Goal: Book appointment/travel/reservation

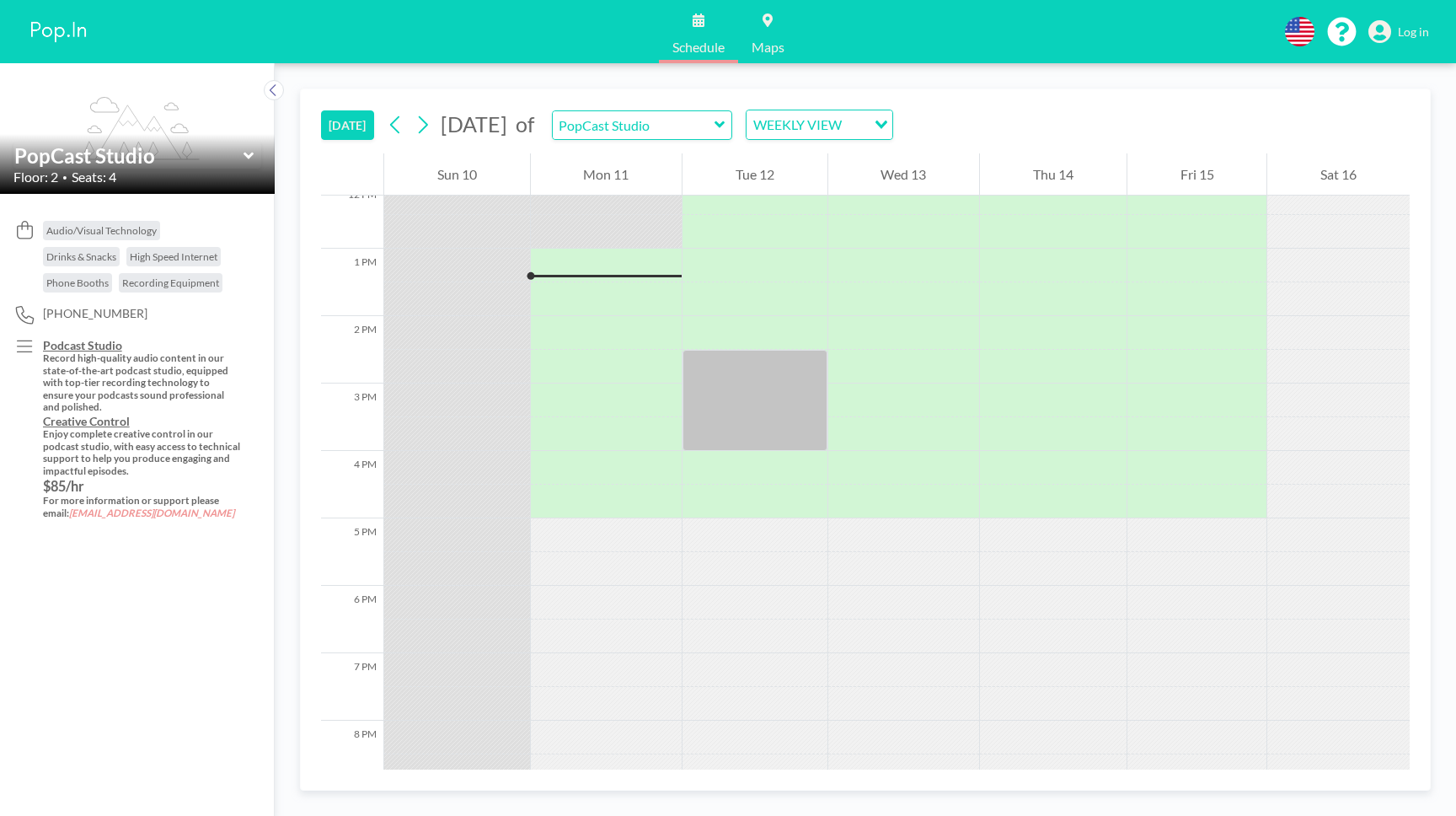
scroll to position [843, 0]
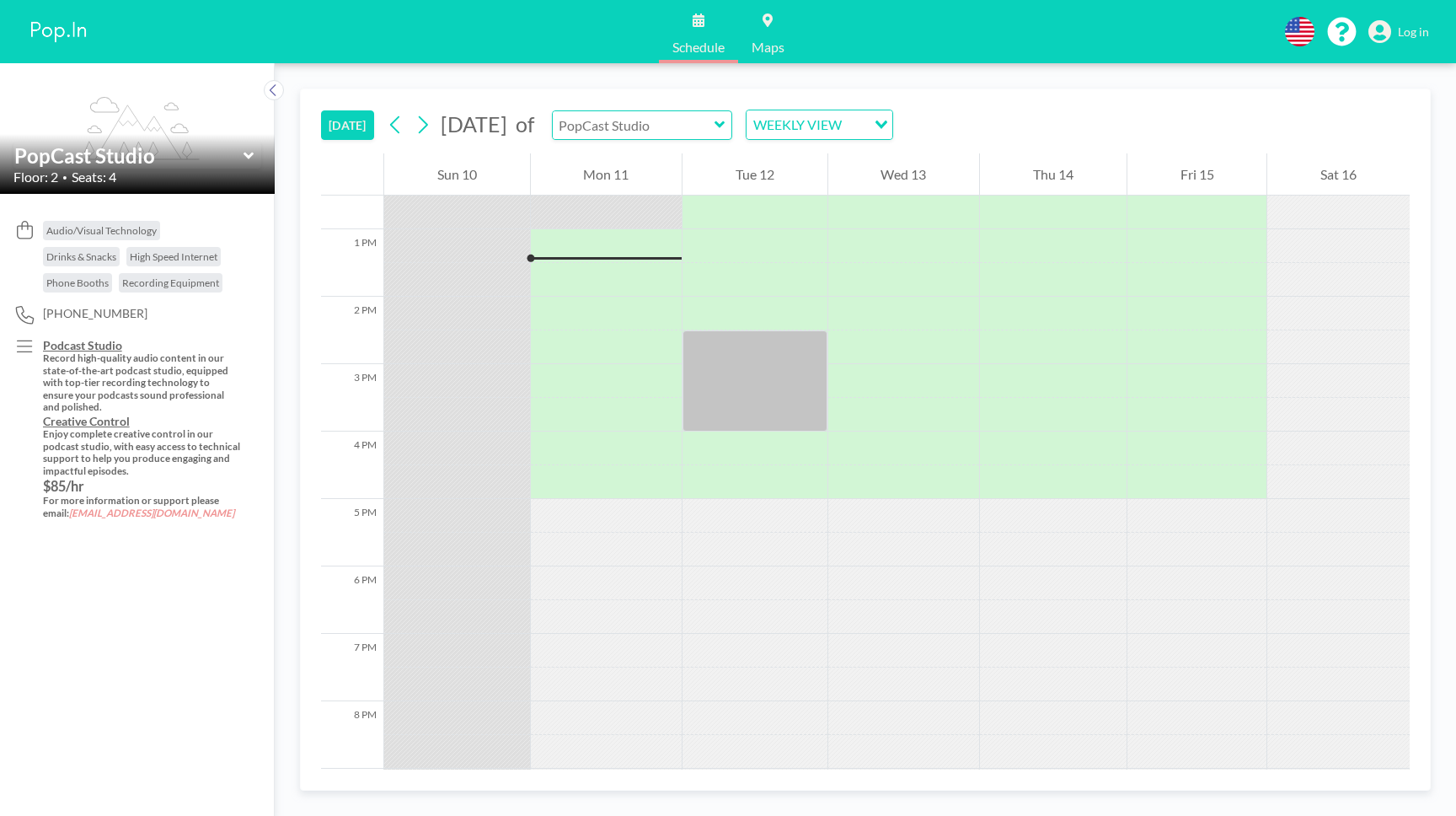
click at [714, 135] on input "text" at bounding box center [634, 125] width 161 height 28
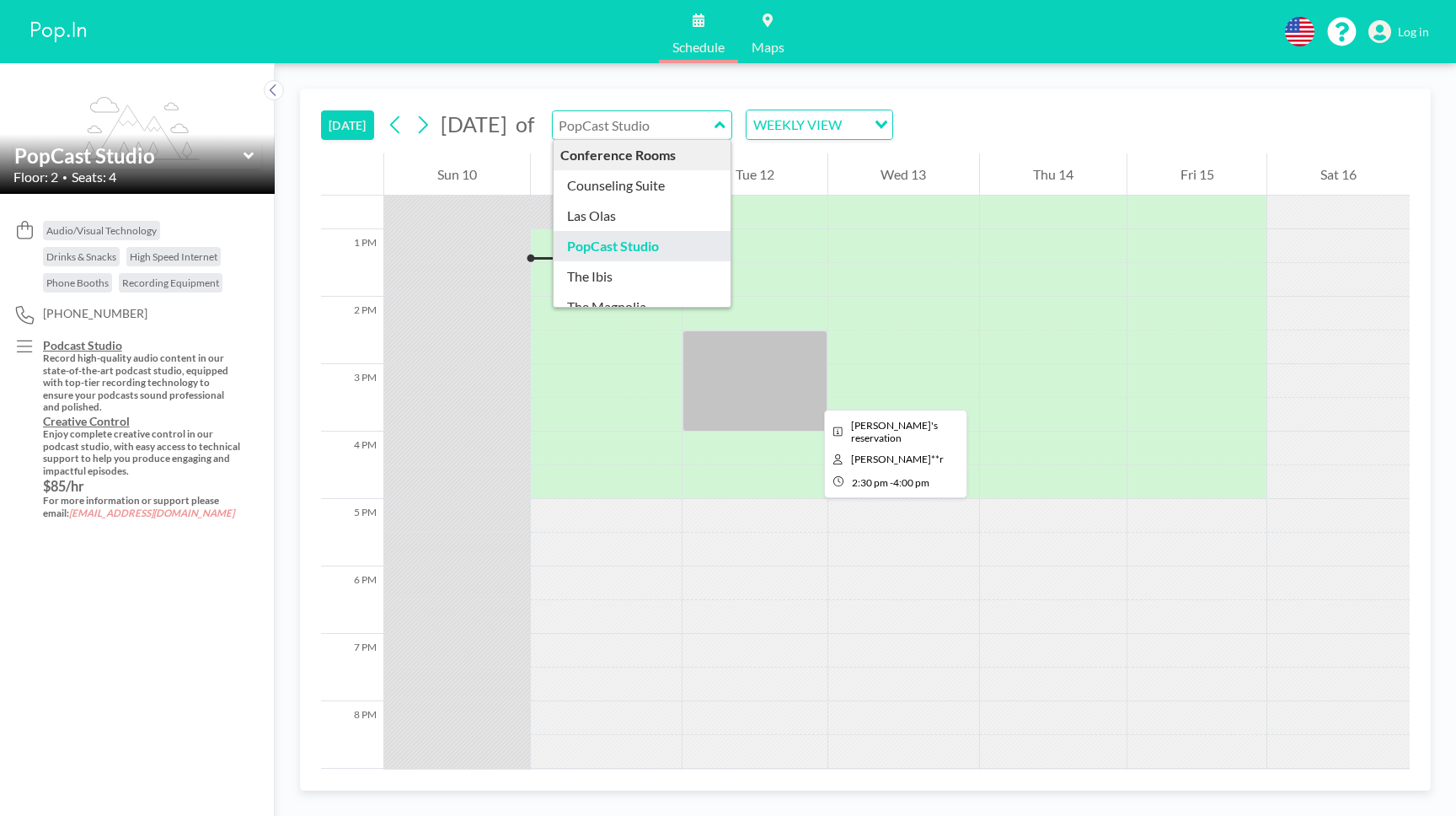
type input "PopCast Studio"
click at [789, 398] on div at bounding box center [755, 381] width 145 height 102
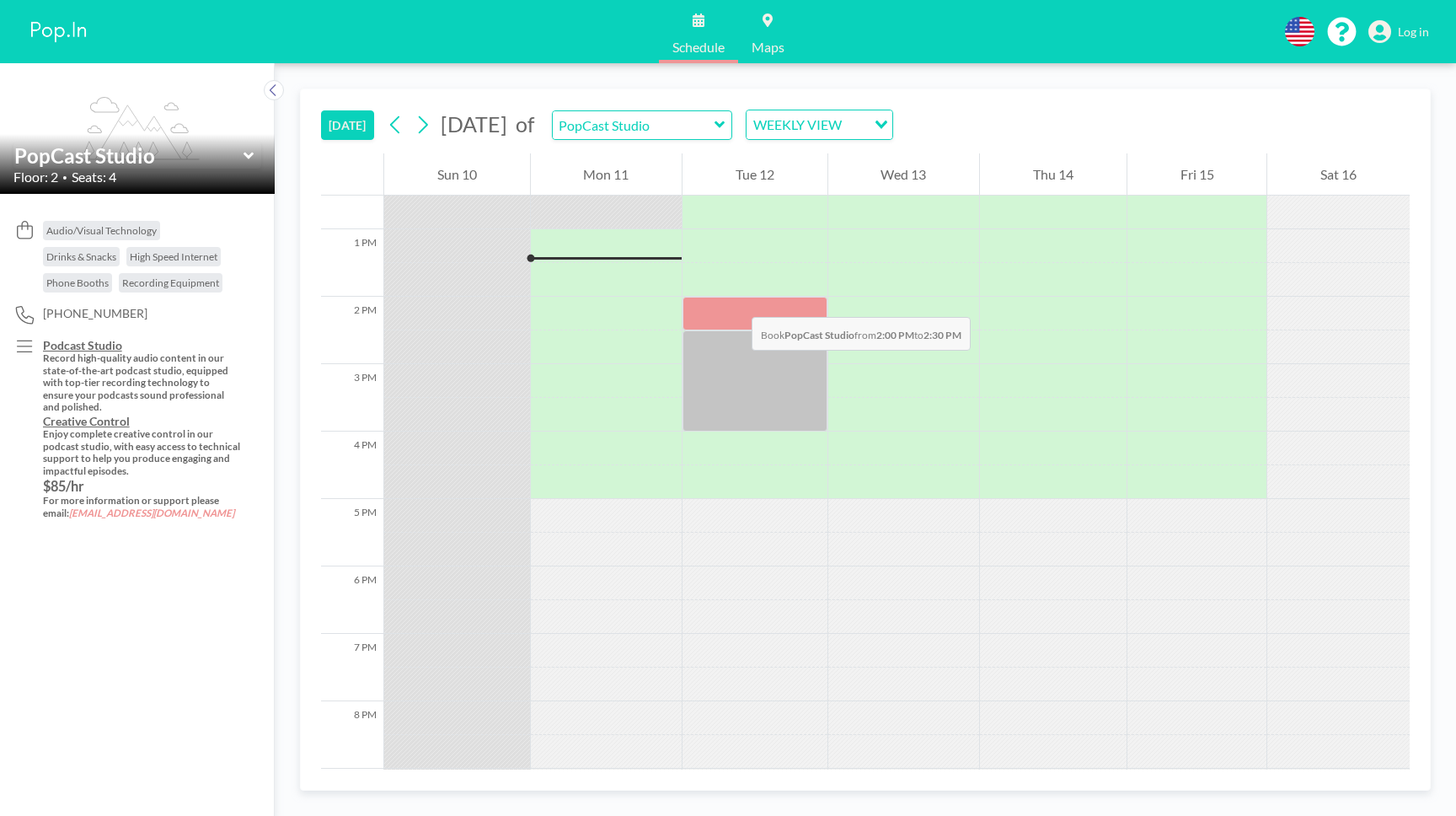
click at [735, 300] on div at bounding box center [755, 313] width 145 height 34
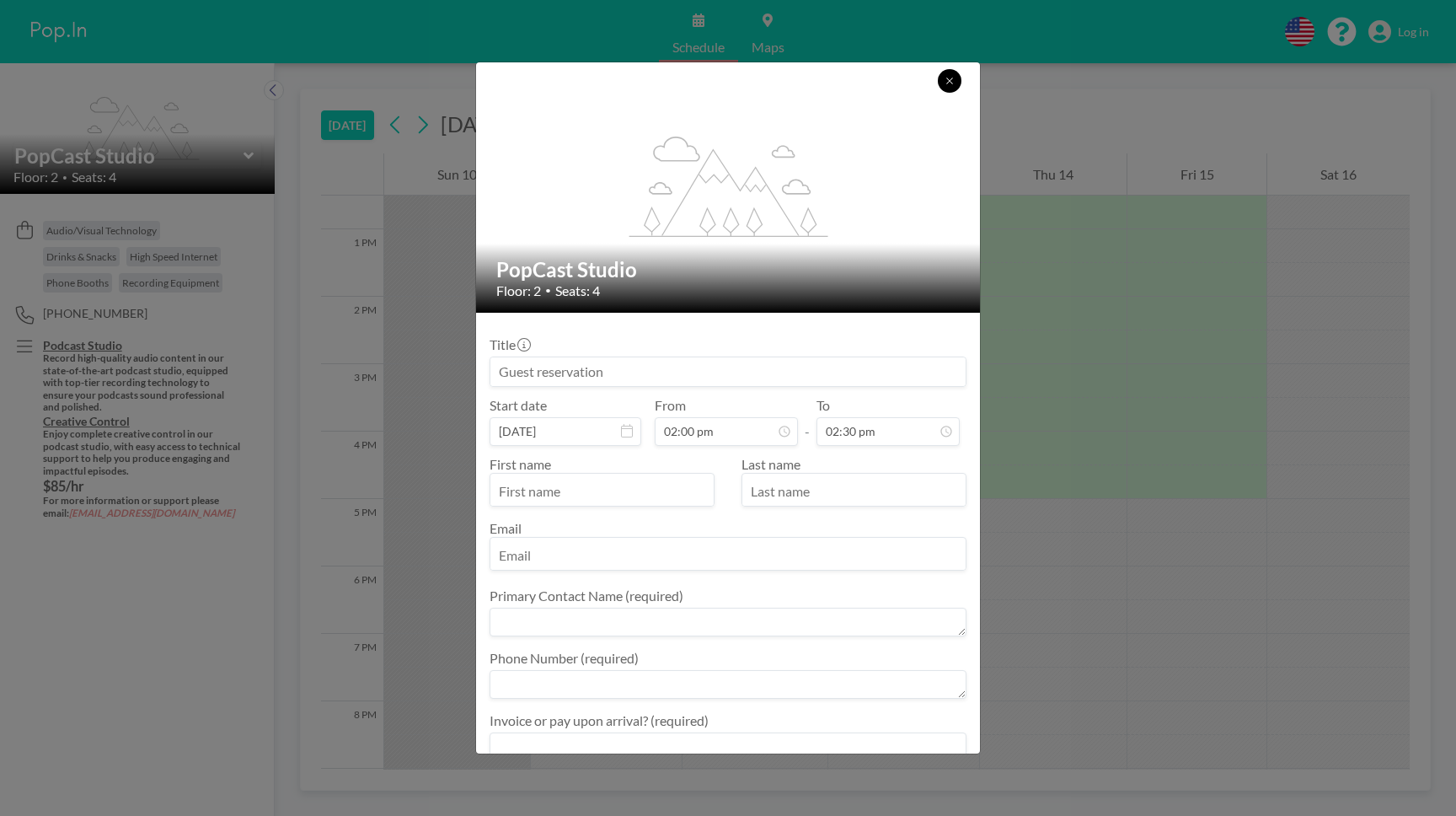
click at [953, 85] on icon at bounding box center [949, 81] width 10 height 10
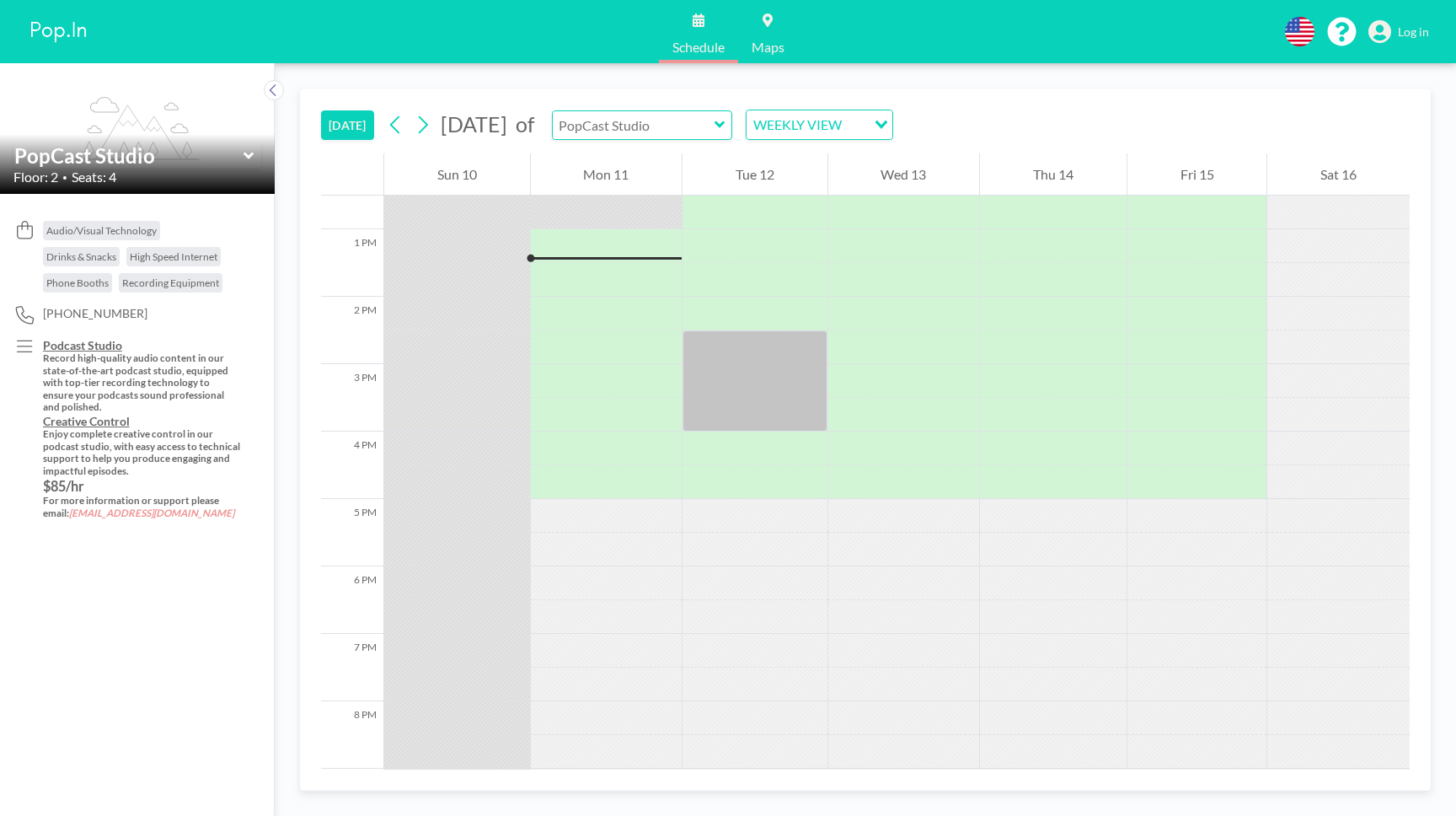
click at [714, 124] on input "text" at bounding box center [634, 125] width 161 height 28
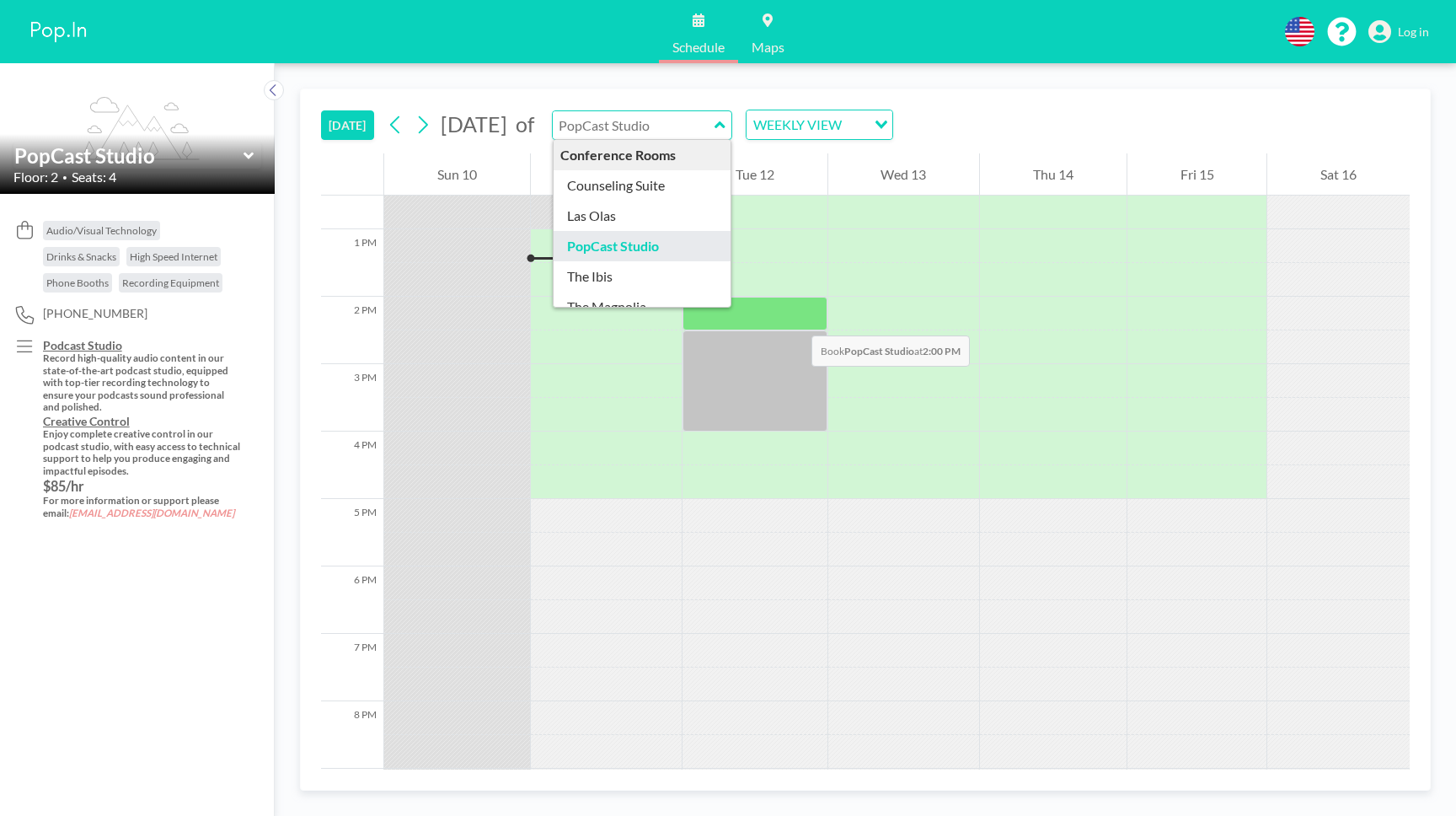
type input "PopCast Studio"
click at [795, 318] on div at bounding box center [755, 313] width 145 height 34
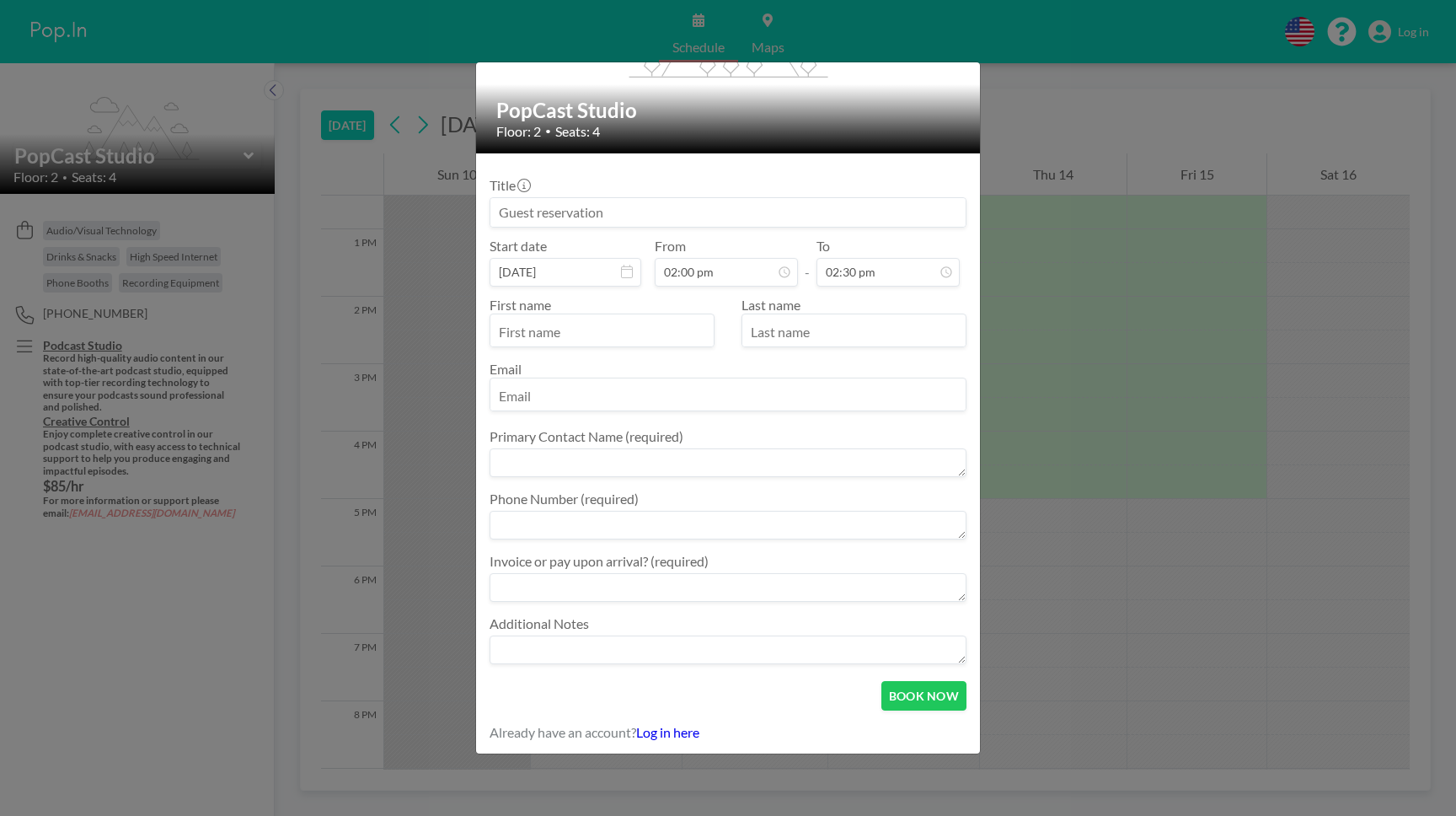
scroll to position [360, 0]
click at [1043, 101] on div "flex-grow: 1.2; PopCast Studio Floor: 2 • Seats: 4 Title Start date Aug 12, 202…" at bounding box center [728, 408] width 1456 height 816
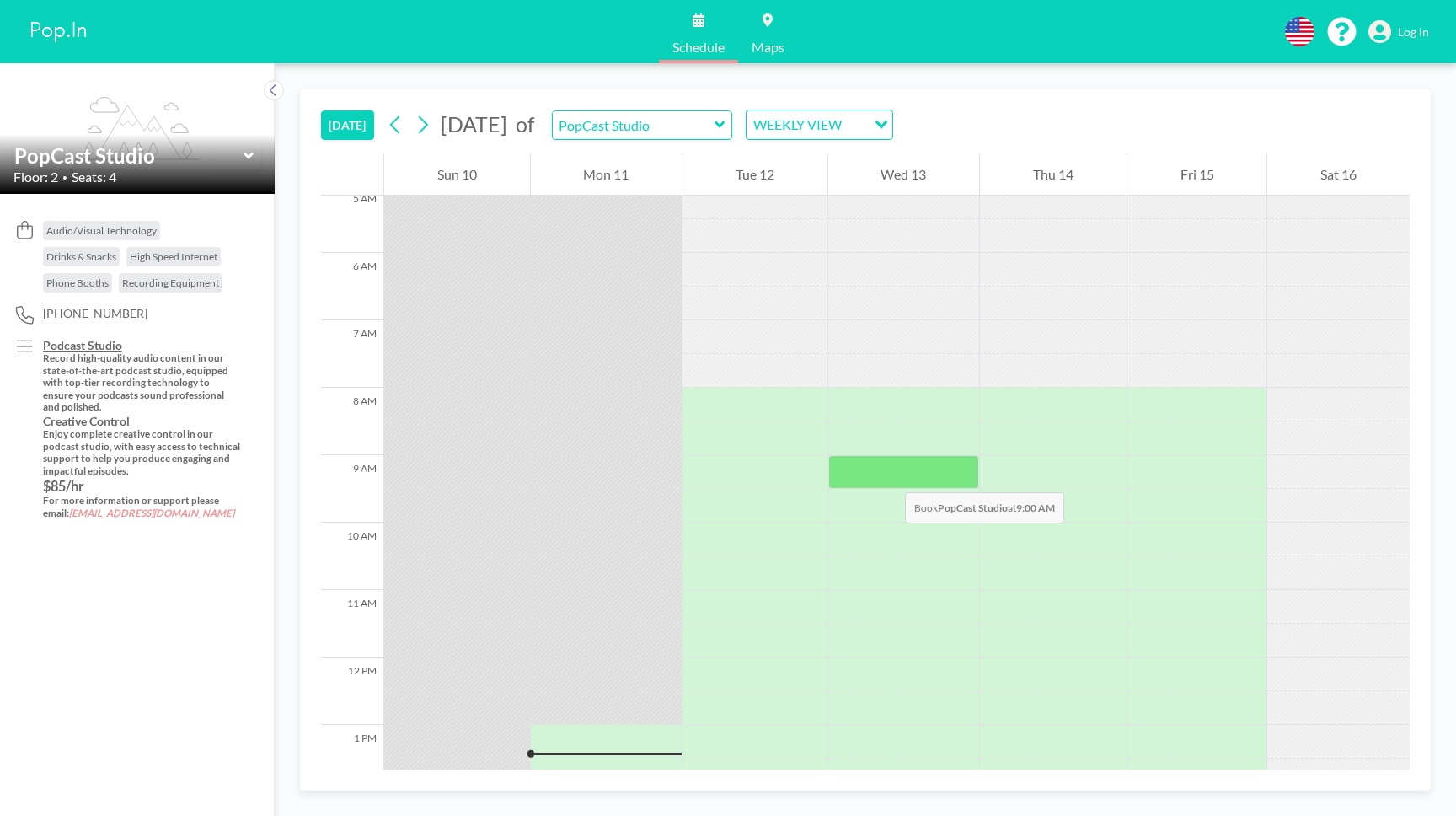
scroll to position [345, 0]
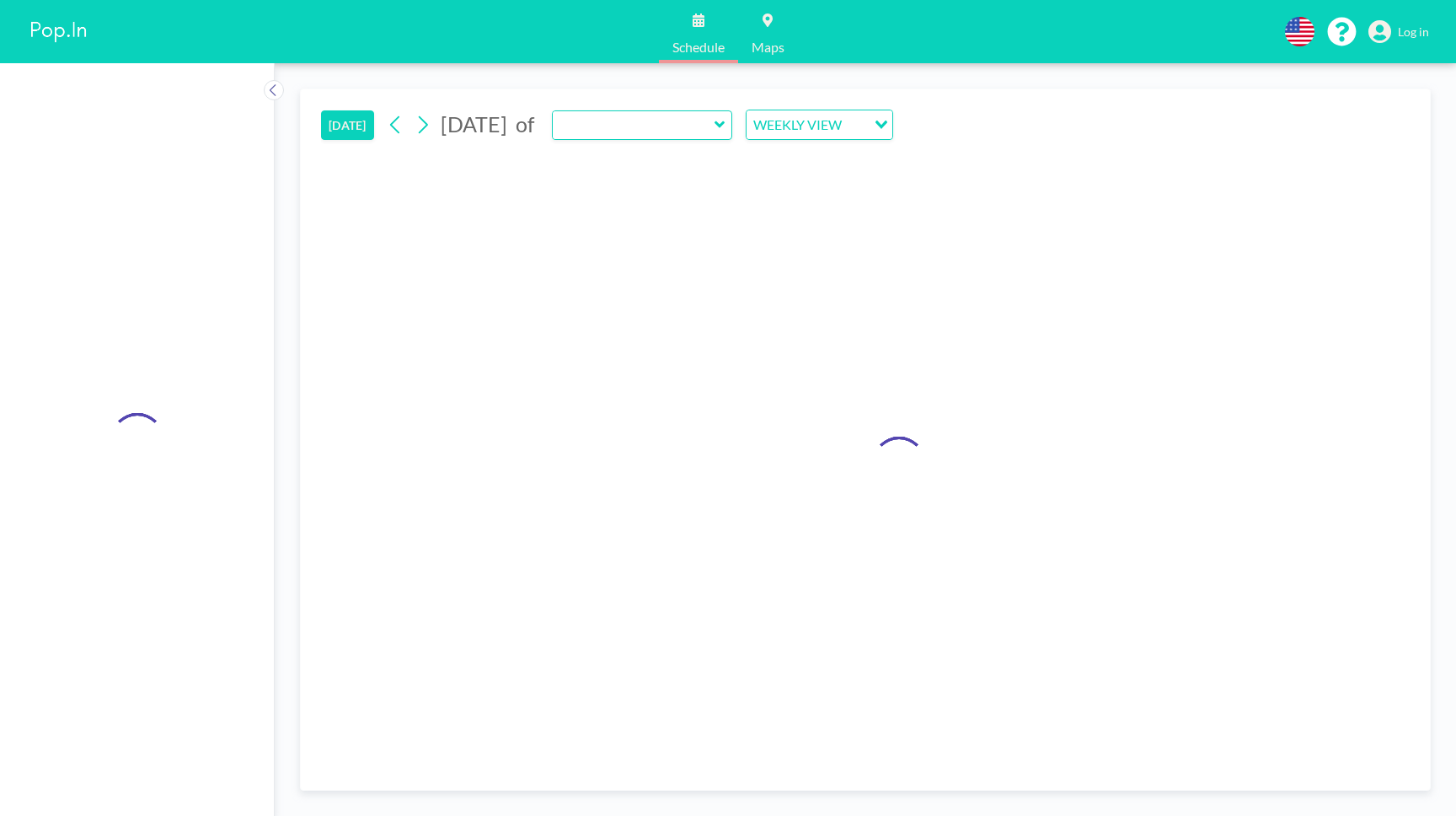
type input "PopCast Studio"
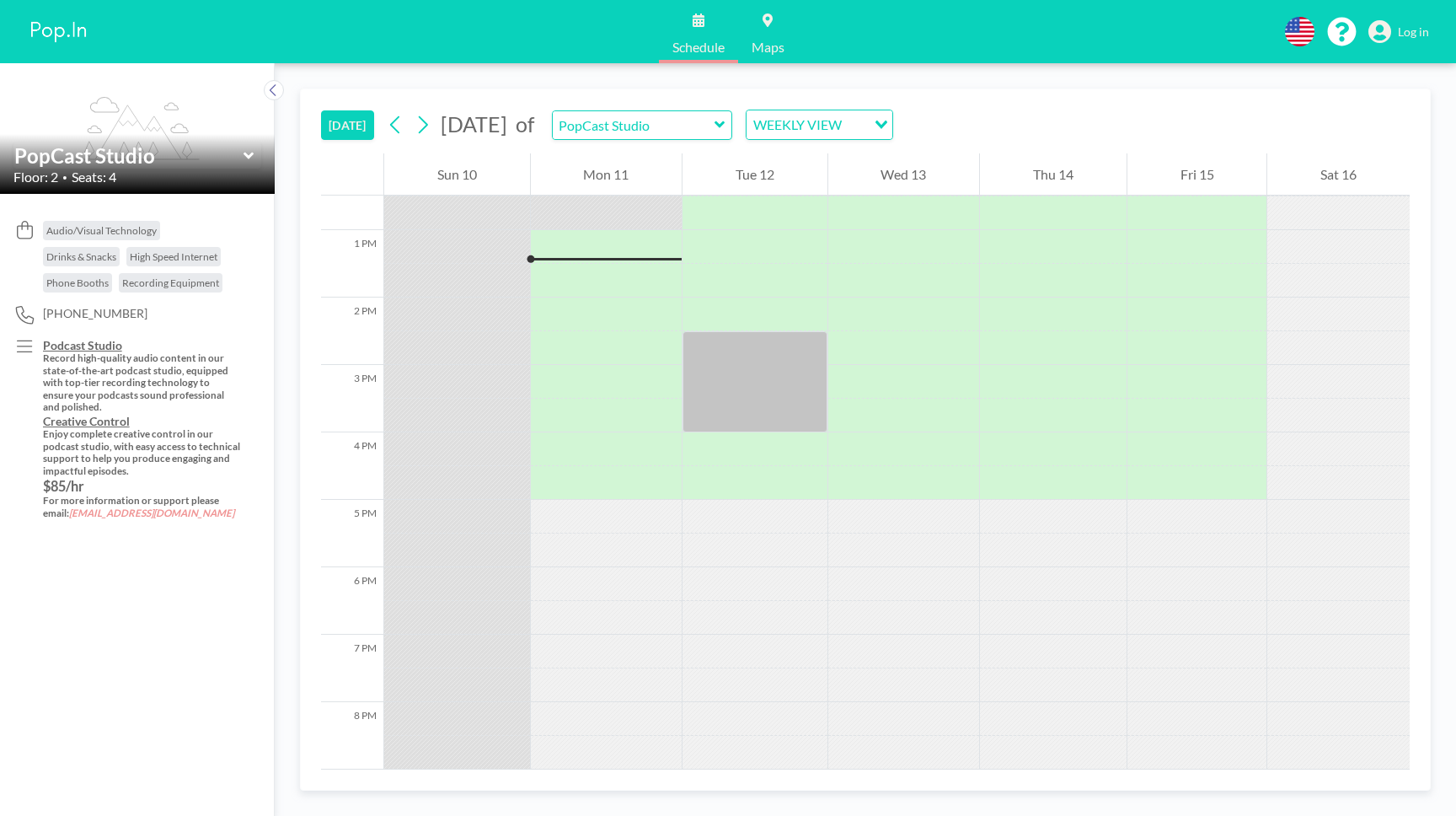
scroll to position [843, 0]
click at [607, 354] on div at bounding box center [607, 346] width 151 height 34
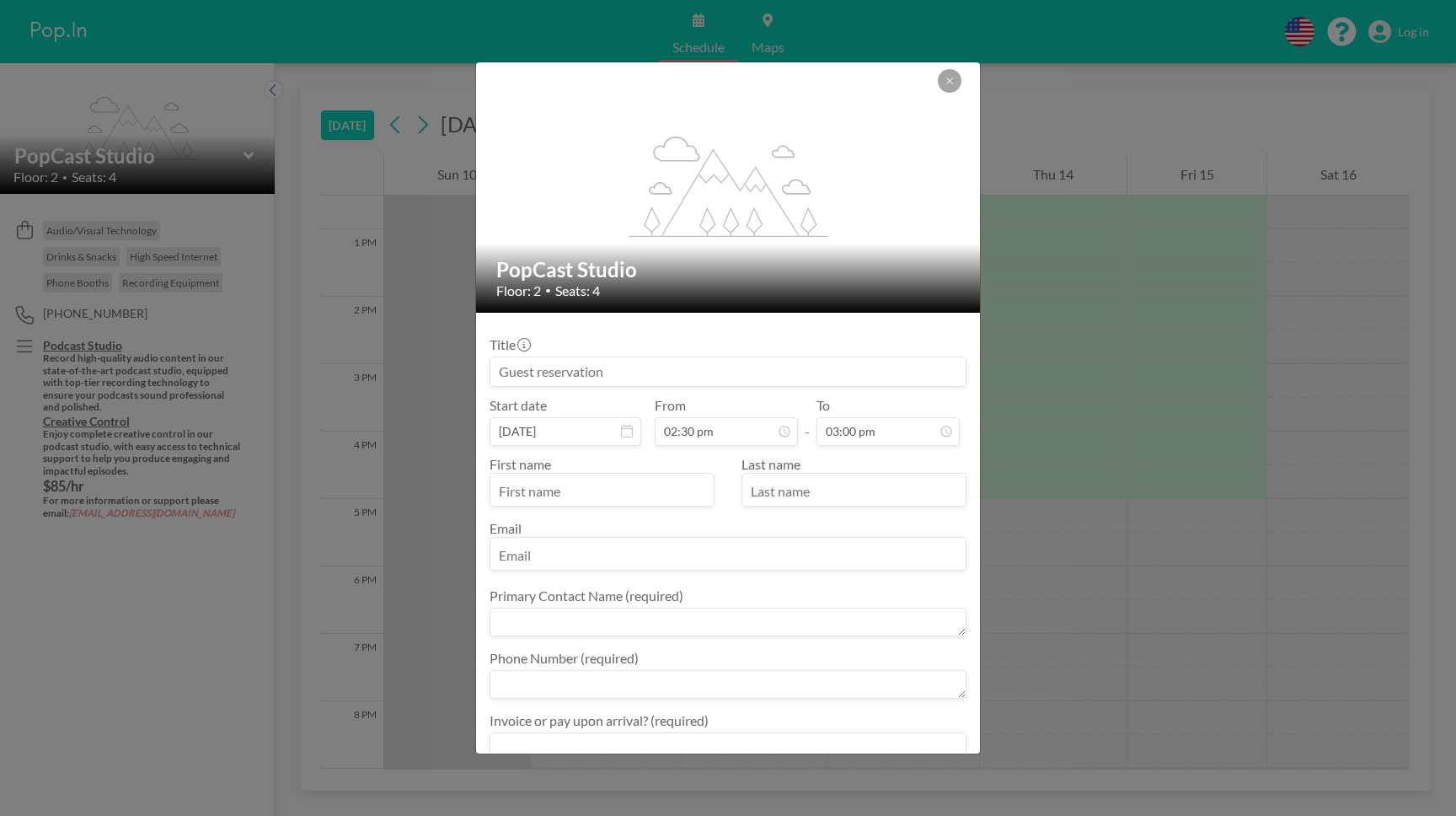
click at [636, 369] on input at bounding box center [728, 372] width 475 height 29
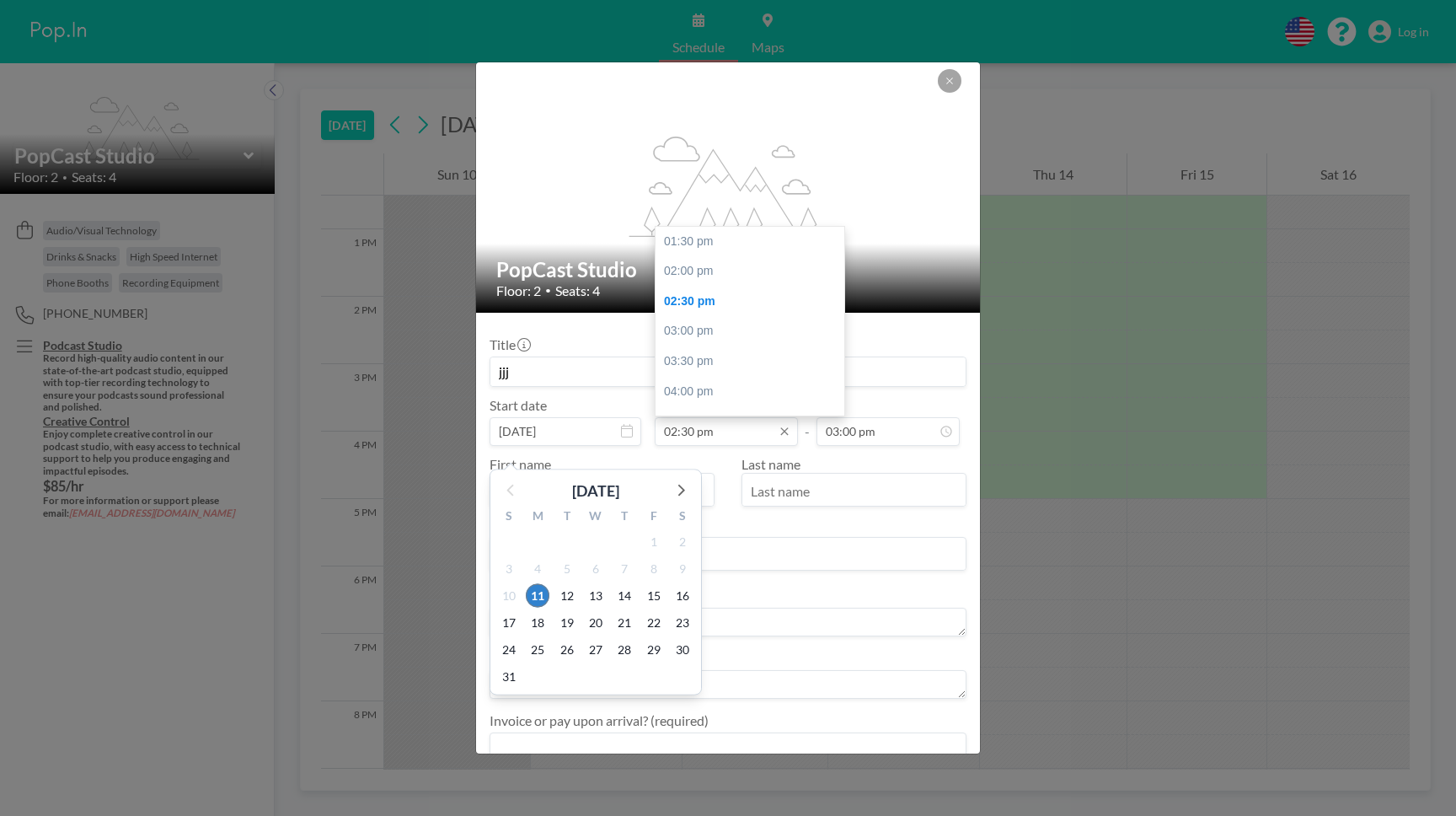
scroll to position [52, 0]
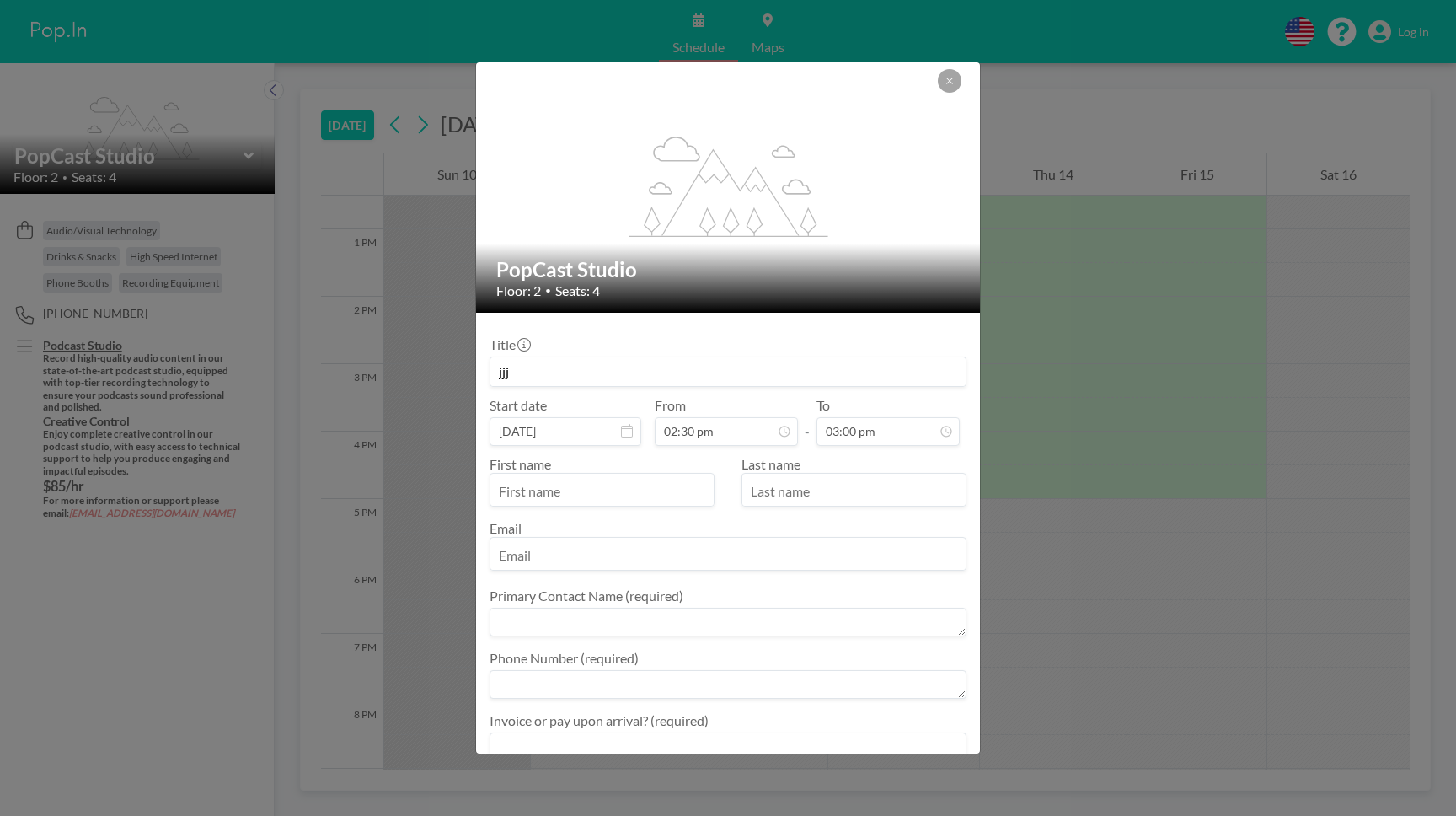
type input "jjj"
click at [650, 496] on input "text" at bounding box center [602, 491] width 223 height 29
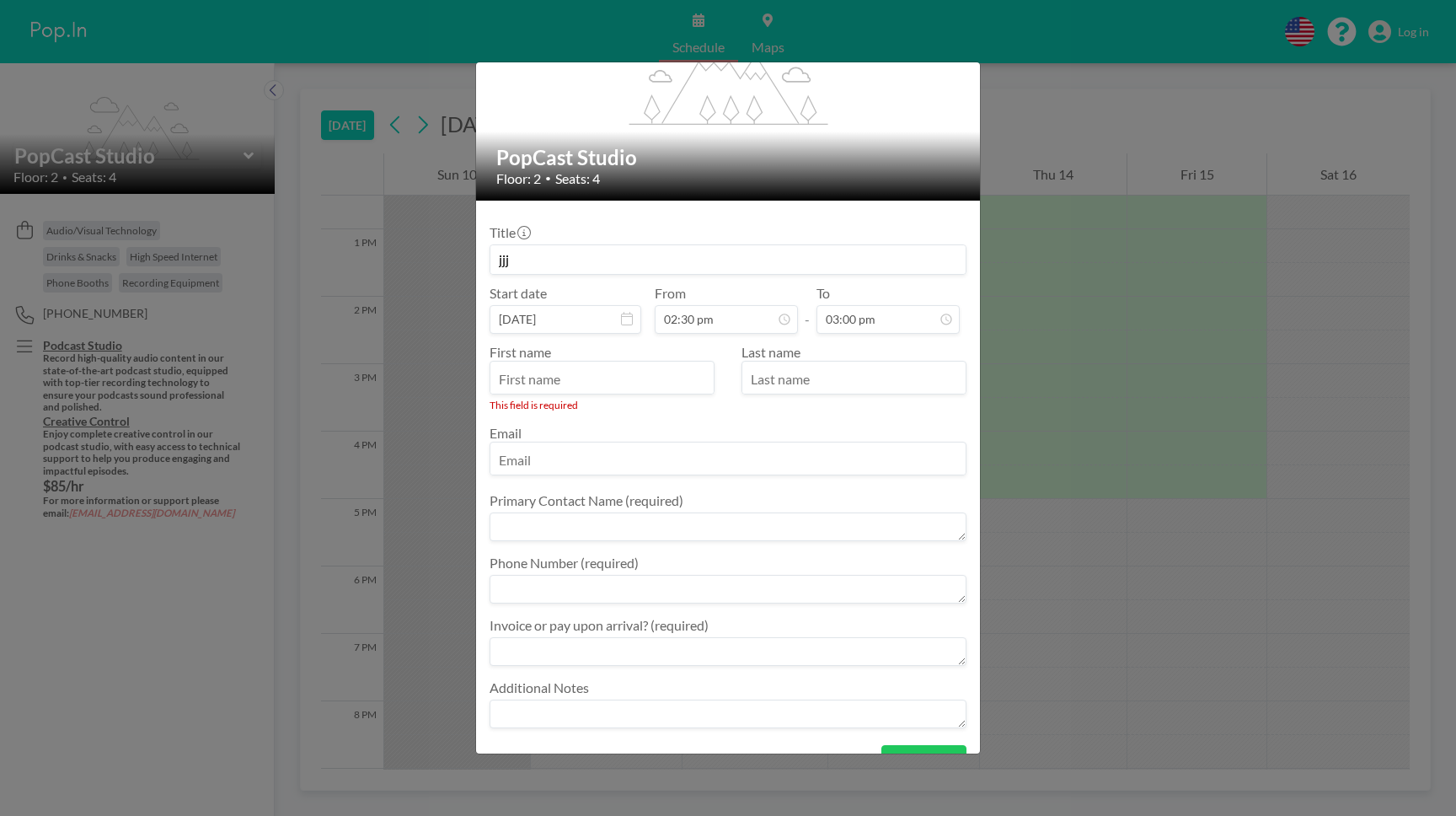
scroll to position [0, 0]
